Goal: Task Accomplishment & Management: Complete application form

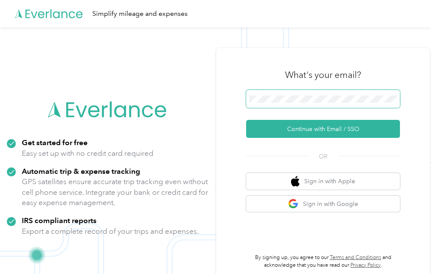
click at [298, 95] on span at bounding box center [323, 99] width 154 height 18
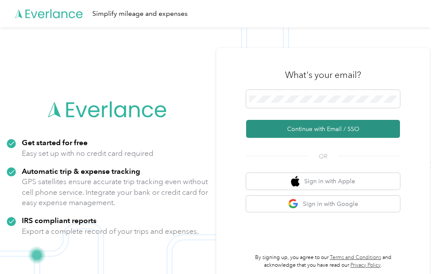
click at [283, 124] on button "Continue with Email / SSO" at bounding box center [323, 129] width 154 height 18
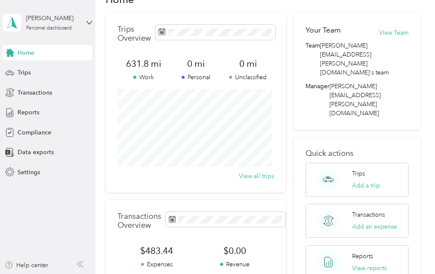
scroll to position [43, 0]
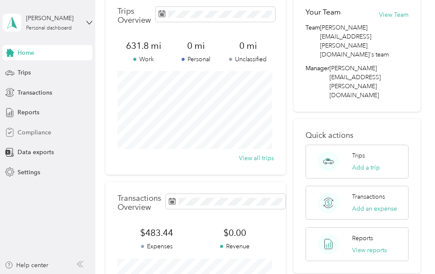
click at [32, 133] on span "Compliance" at bounding box center [35, 132] width 34 height 9
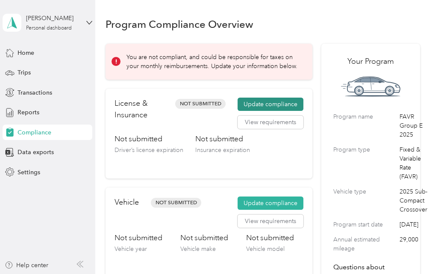
click at [277, 104] on button "Update compliance" at bounding box center [271, 104] width 66 height 14
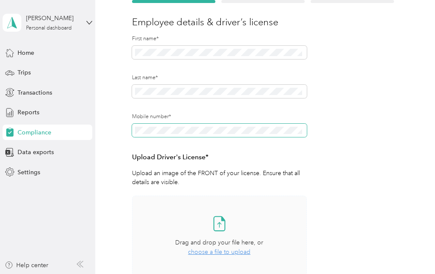
scroll to position [128, 0]
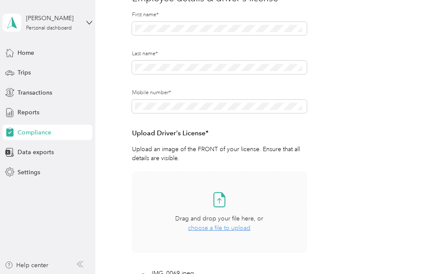
click at [217, 204] on icon at bounding box center [219, 199] width 17 height 17
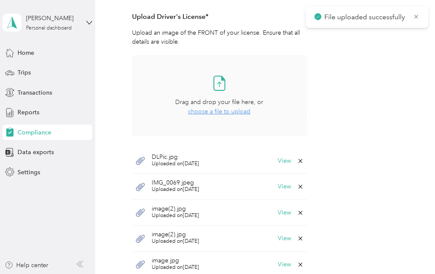
scroll to position [257, 0]
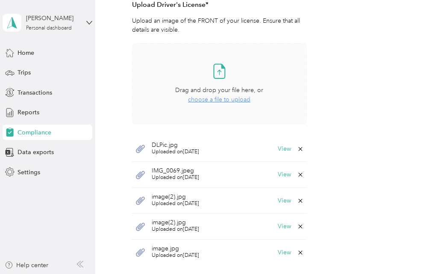
click at [210, 143] on div "DLPic.jpg Uploaded on [DATE] View" at bounding box center [219, 149] width 175 height 26
click at [142, 148] on icon at bounding box center [140, 149] width 9 height 8
click at [141, 148] on icon at bounding box center [140, 149] width 9 height 8
click at [298, 173] on icon at bounding box center [300, 175] width 4 height 4
click at [283, 180] on button "Yes" at bounding box center [277, 180] width 17 height 14
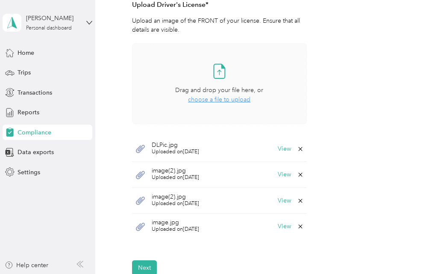
click at [297, 174] on icon at bounding box center [300, 174] width 7 height 7
click at [273, 176] on button "Yes" at bounding box center [277, 180] width 17 height 14
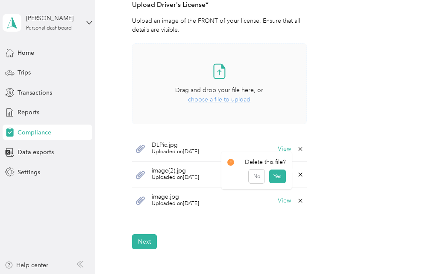
click at [298, 173] on icon at bounding box center [300, 174] width 7 height 7
click at [276, 175] on button "Yes" at bounding box center [277, 180] width 17 height 14
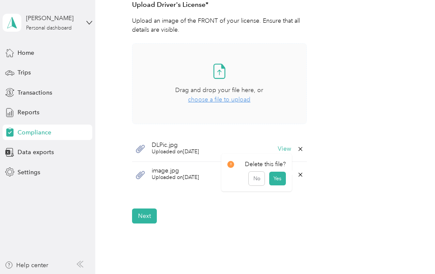
click at [297, 174] on icon at bounding box center [300, 174] width 7 height 7
click at [281, 177] on button "Yes" at bounding box center [277, 180] width 17 height 14
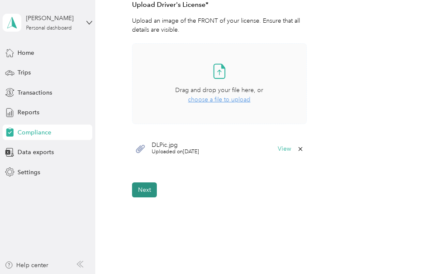
click at [149, 186] on button "Next" at bounding box center [144, 189] width 25 height 15
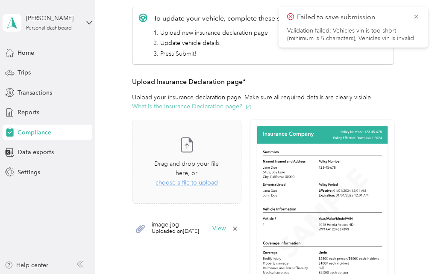
scroll to position [139, 0]
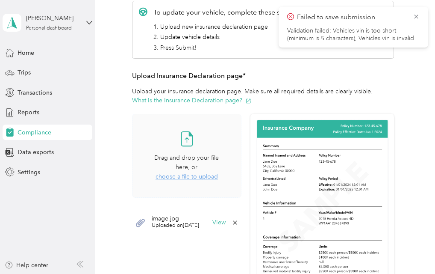
click at [183, 176] on span "choose a file to upload" at bounding box center [187, 176] width 62 height 7
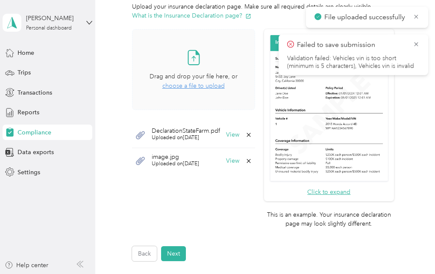
scroll to position [224, 0]
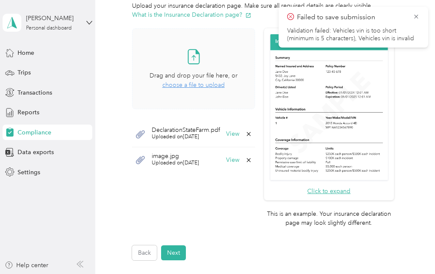
click at [136, 131] on icon at bounding box center [140, 134] width 11 height 11
click at [248, 158] on icon at bounding box center [249, 160] width 4 height 4
click at [226, 162] on button "Yes" at bounding box center [227, 165] width 17 height 14
click at [138, 134] on icon at bounding box center [140, 134] width 9 height 8
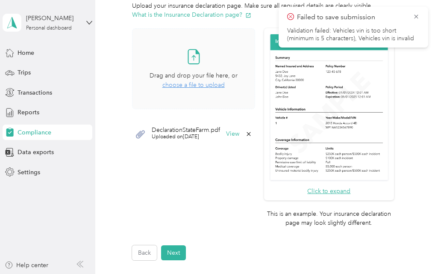
click at [139, 134] on icon at bounding box center [140, 134] width 9 height 8
click at [177, 249] on button "Next" at bounding box center [173, 252] width 25 height 15
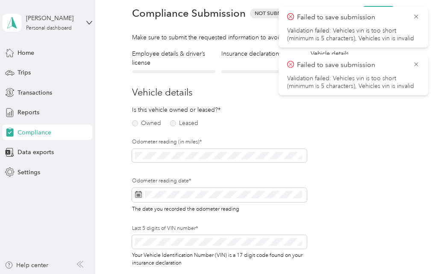
scroll to position [10, 0]
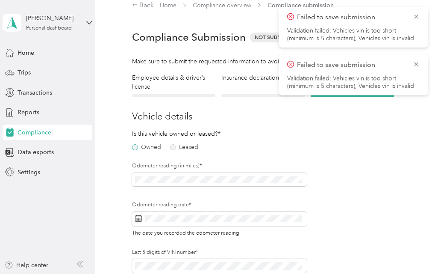
click at [135, 147] on label "Owned" at bounding box center [146, 147] width 29 height 6
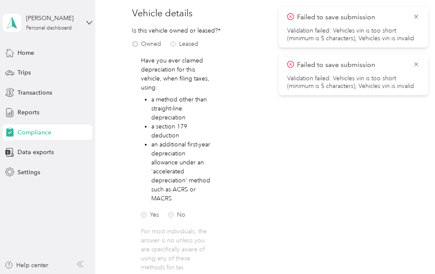
scroll to position [139, 0]
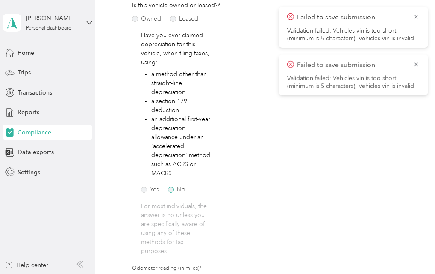
click at [172, 189] on label "No" at bounding box center [177, 189] width 18 height 6
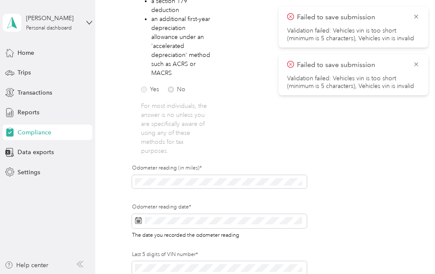
scroll to position [267, 0]
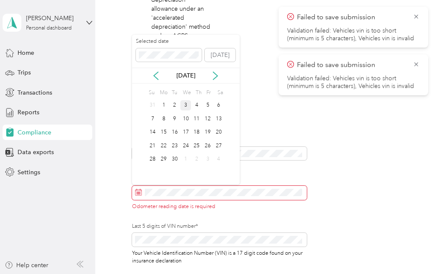
click at [186, 103] on div "3" at bounding box center [185, 105] width 11 height 11
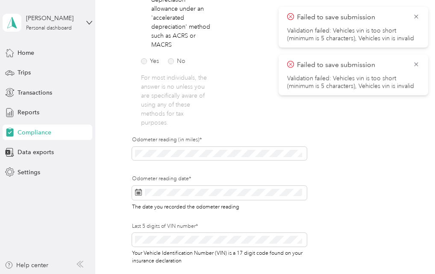
scroll to position [310, 0]
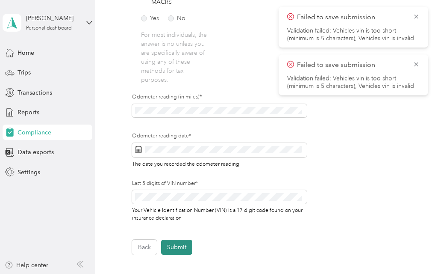
click at [184, 247] on button "Submit" at bounding box center [176, 246] width 31 height 15
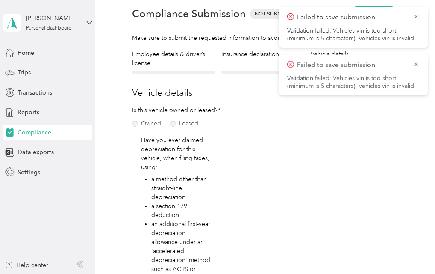
scroll to position [10, 0]
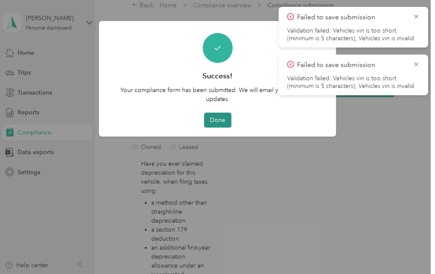
click at [209, 118] on button "Done" at bounding box center [217, 119] width 27 height 15
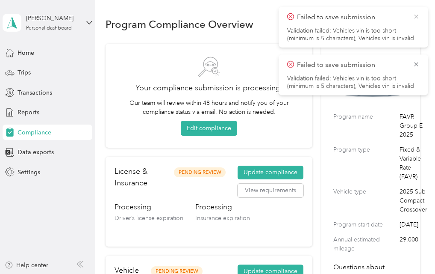
click at [416, 15] on icon at bounding box center [416, 17] width 7 height 8
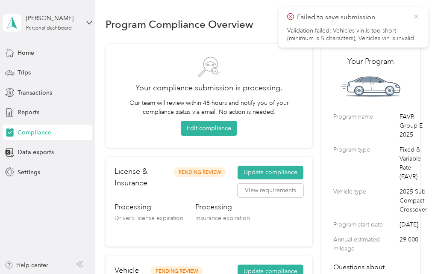
click at [416, 15] on icon at bounding box center [416, 17] width 7 height 8
